Goal: Information Seeking & Learning: Learn about a topic

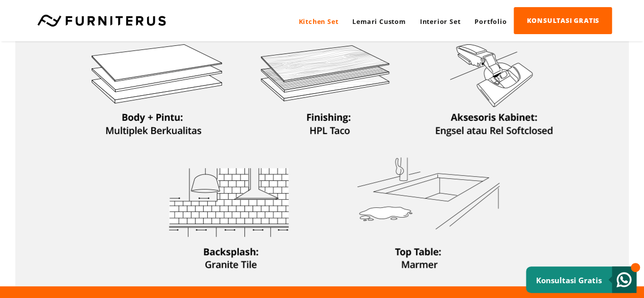
scroll to position [306, 0]
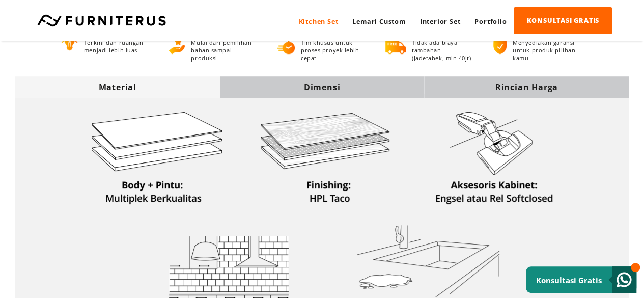
click at [318, 90] on div "Dimensi" at bounding box center [322, 86] width 205 height 11
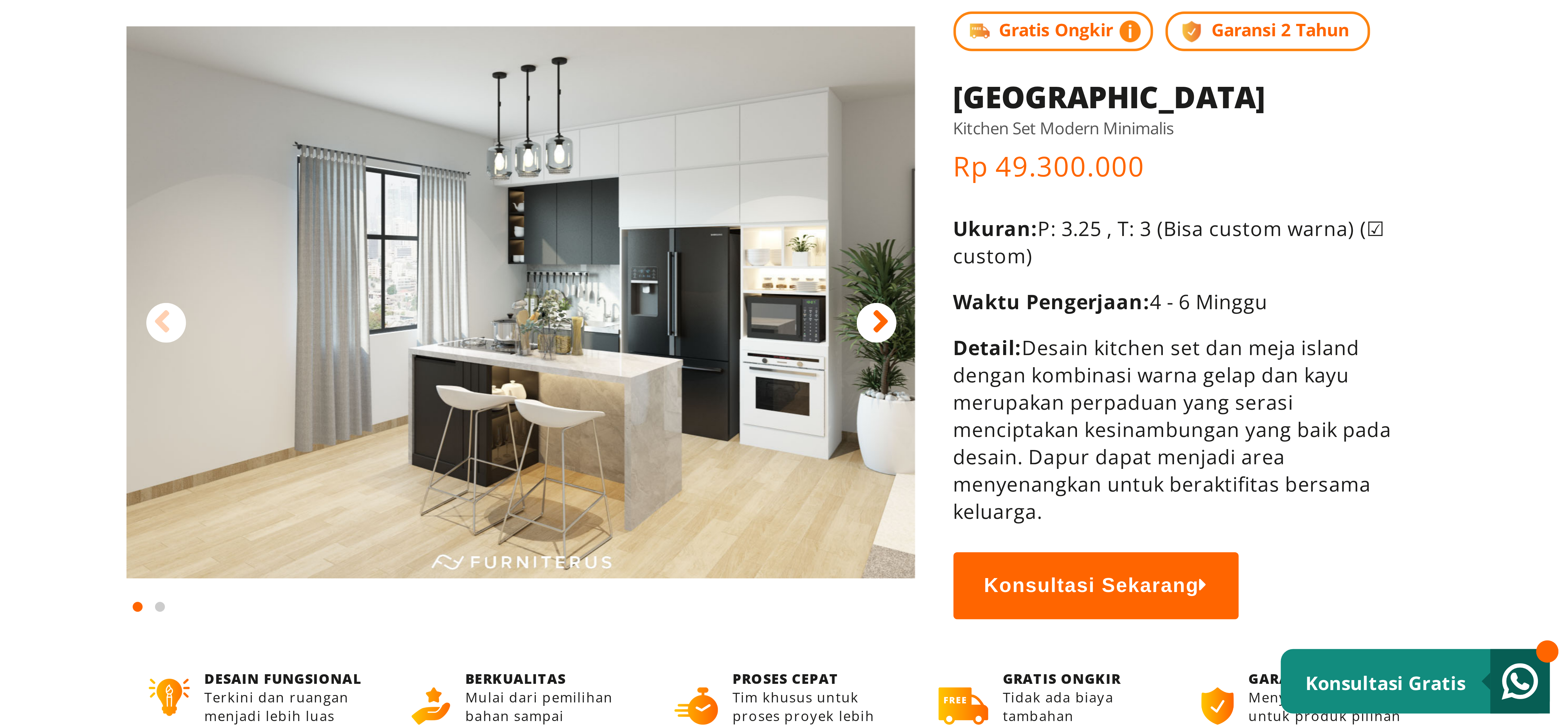
scroll to position [0, 0]
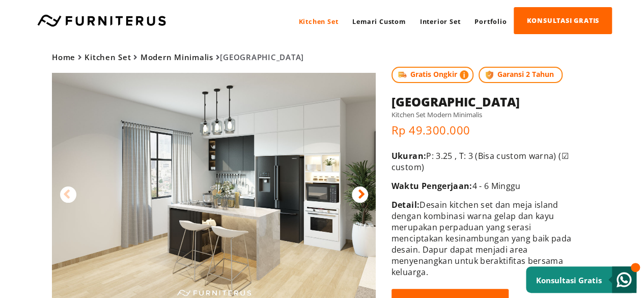
click at [231, 154] on img at bounding box center [214, 186] width 324 height 227
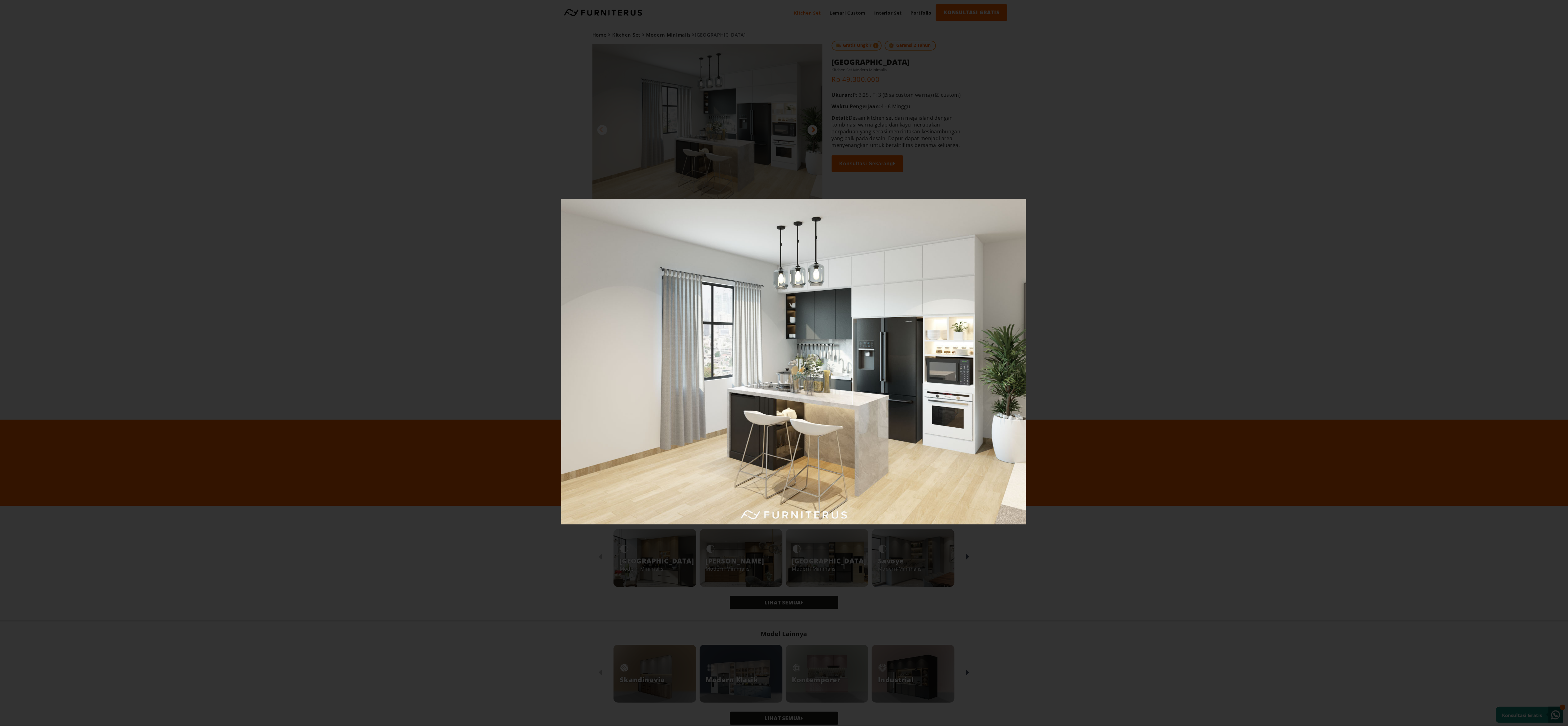
click at [392, 181] on div at bounding box center [794, 363] width 1587 height 726
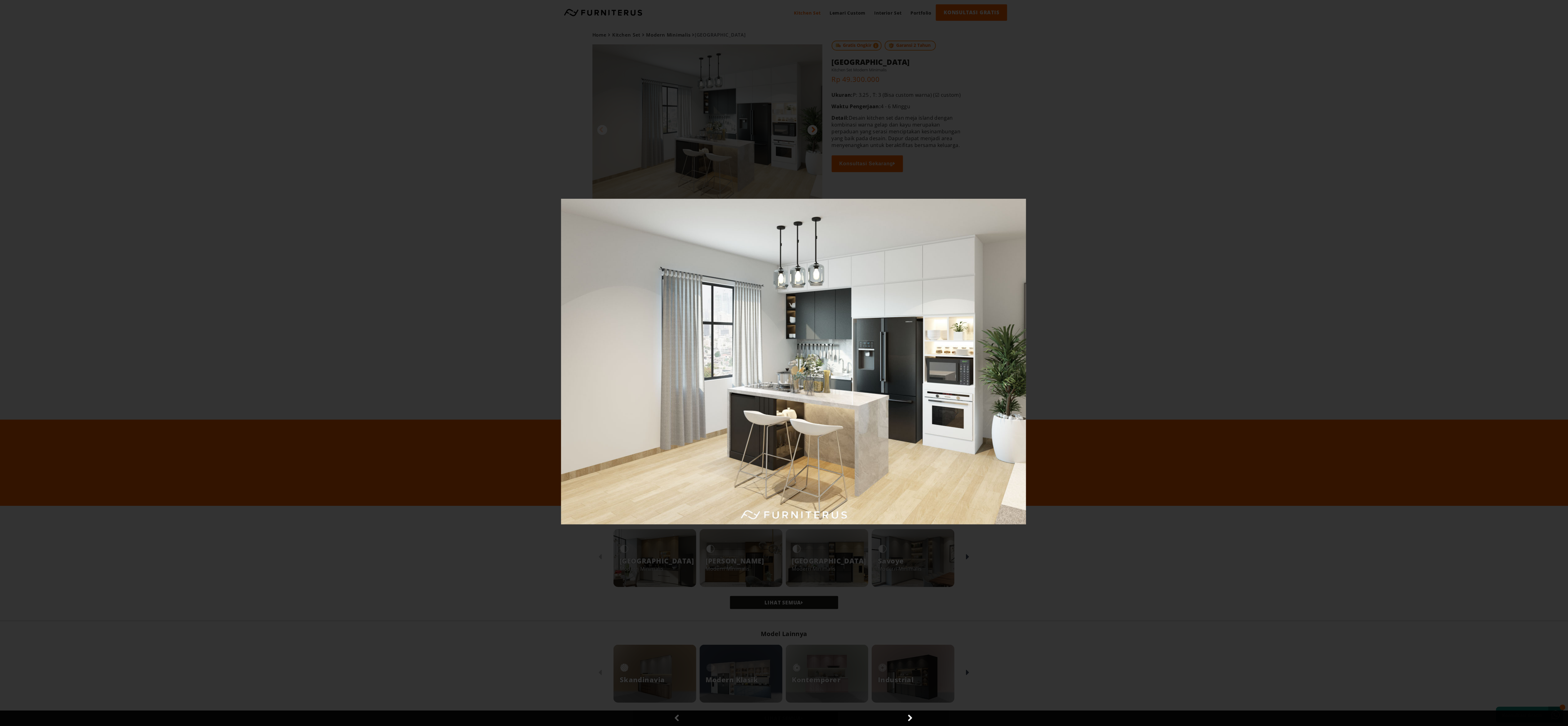
click at [392, 181] on div at bounding box center [794, 363] width 1587 height 726
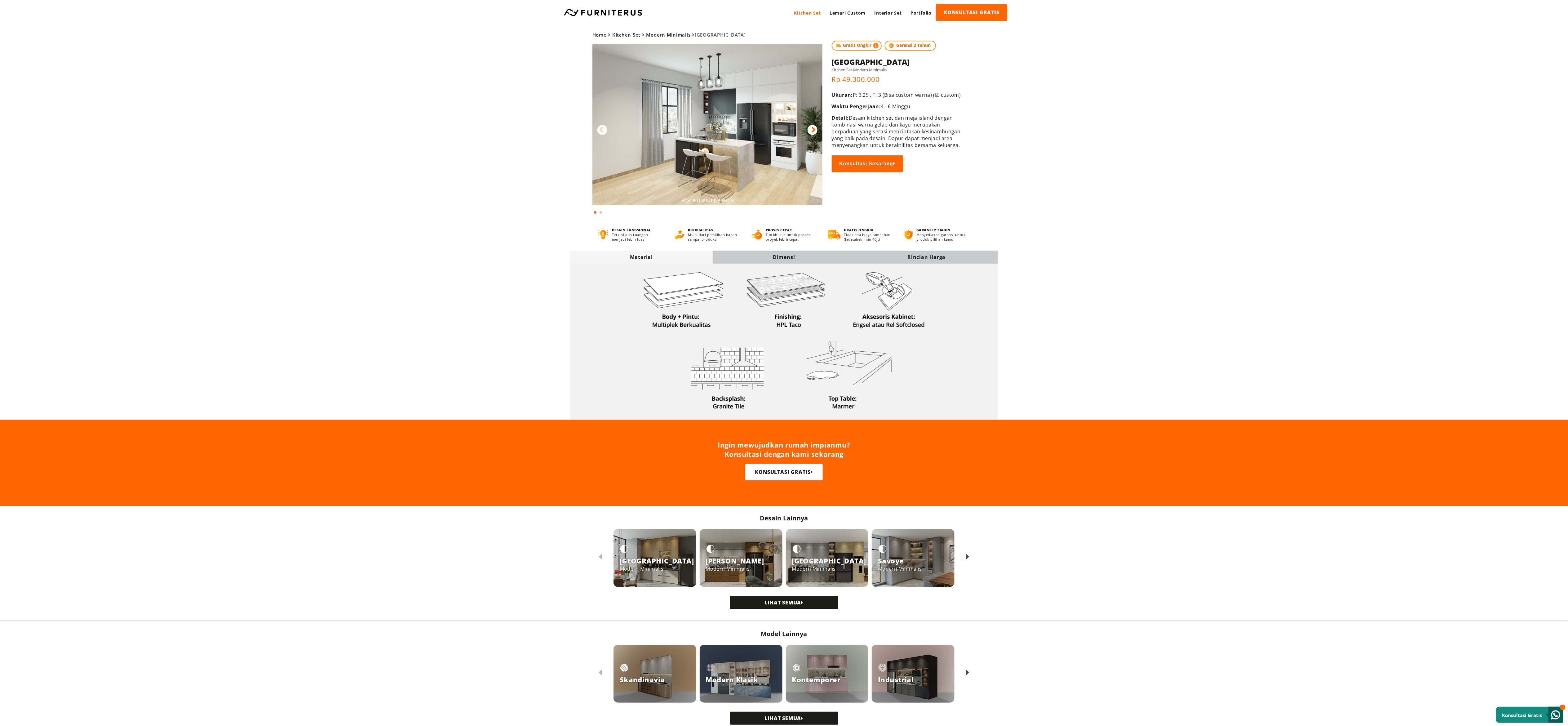
click at [781, 149] on img at bounding box center [707, 125] width 230 height 161
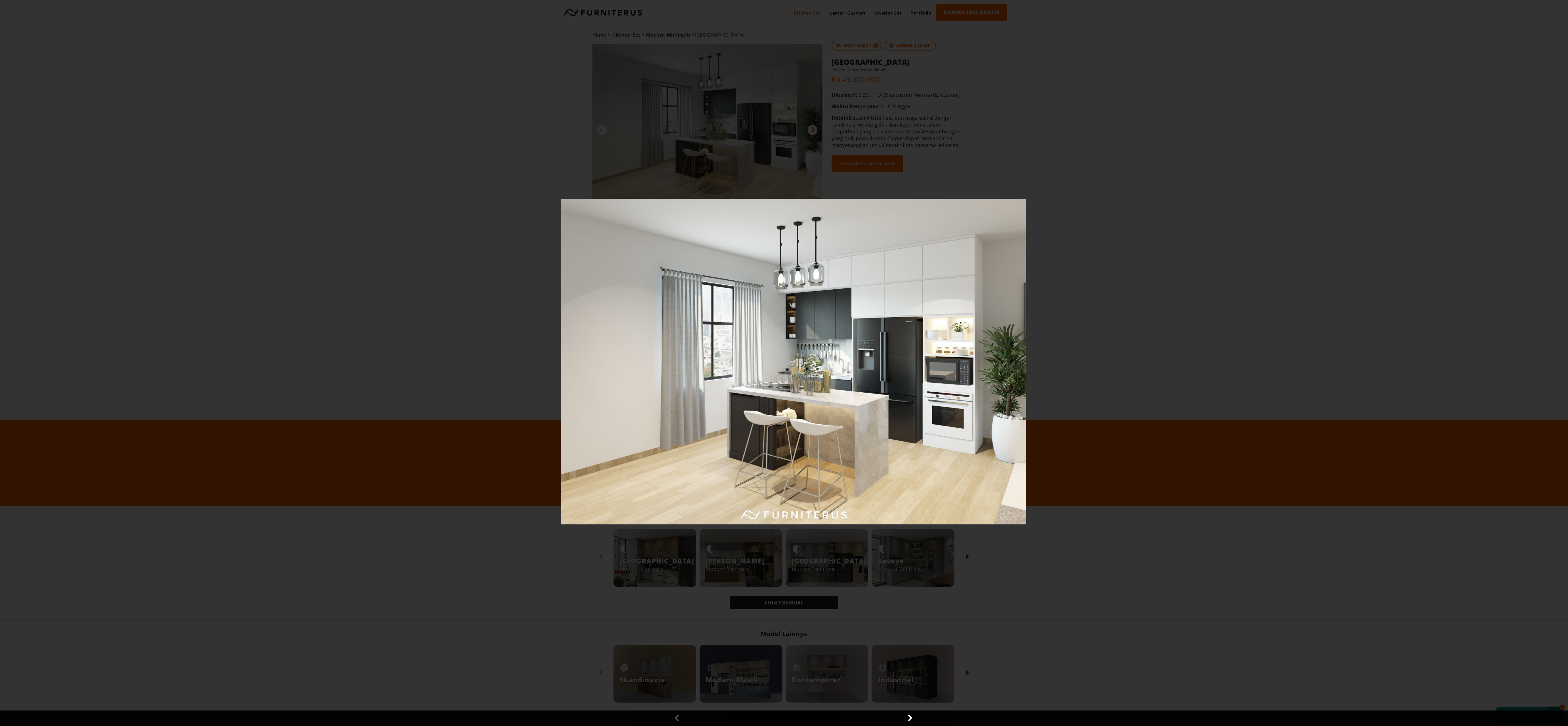
click at [1524, 188] on div at bounding box center [794, 363] width 1587 height 726
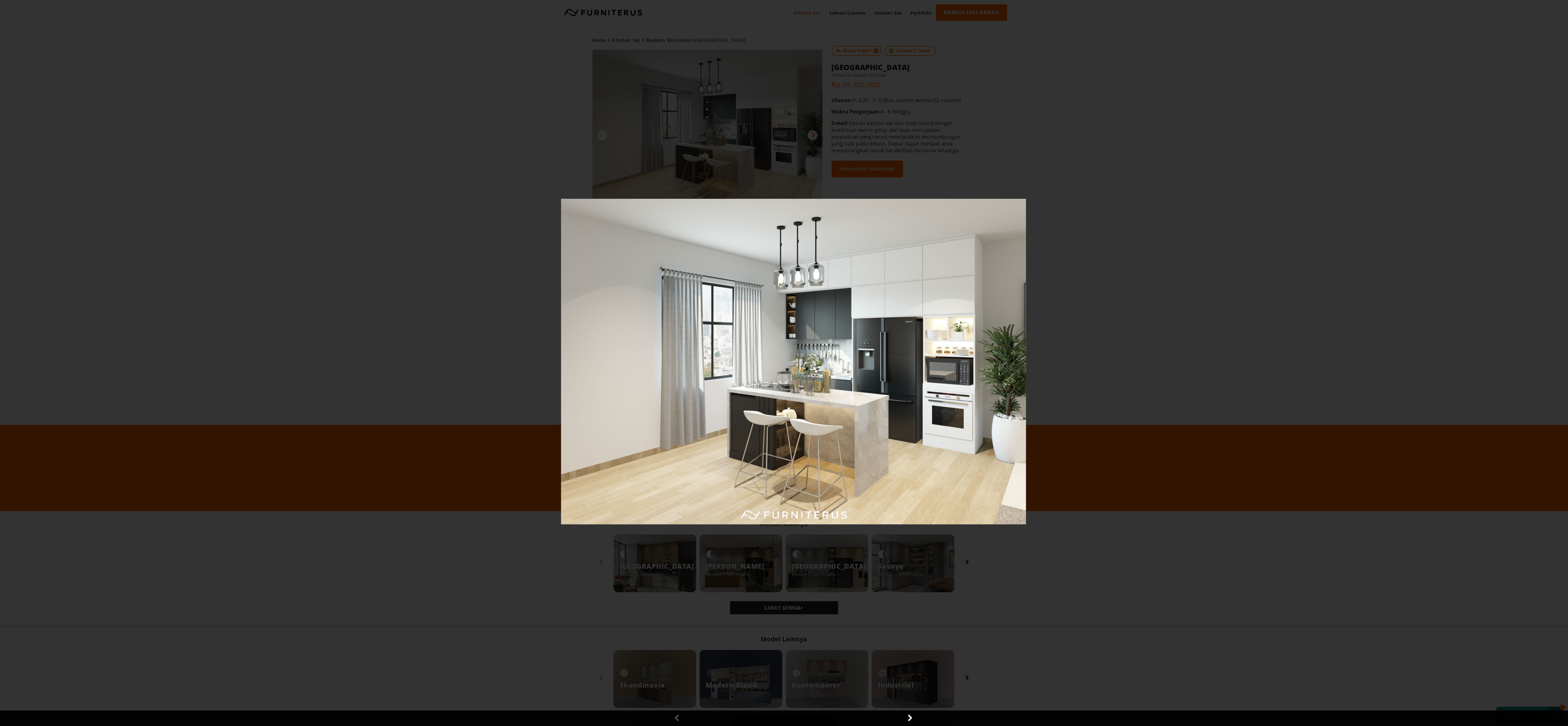
scroll to position [108, 0]
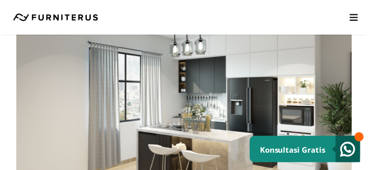
scroll to position [58, 0]
